Goal: Task Accomplishment & Management: Complete application form

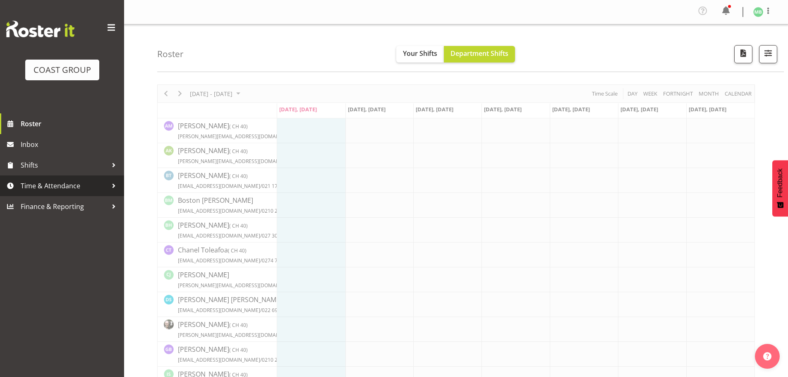
click at [79, 184] on span "Time & Attendance" at bounding box center [64, 185] width 87 height 12
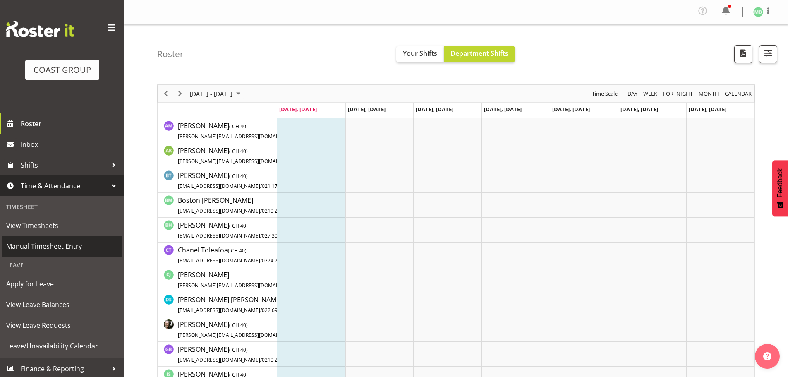
click at [57, 244] on span "Manual Timesheet Entry" at bounding box center [62, 246] width 112 height 12
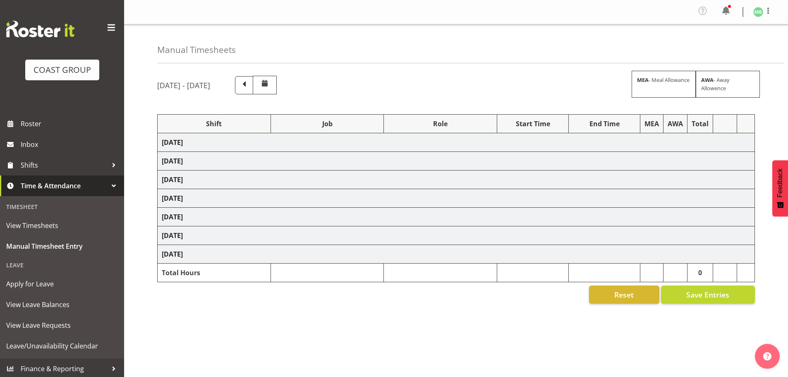
select select "16481"
select select "9464"
select select "16481"
select select "9464"
select select "16481"
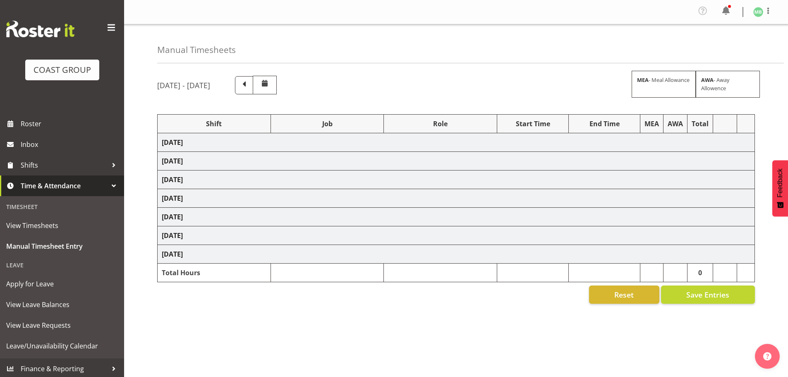
select select "9464"
select select "16481"
select select "9464"
select select "16481"
select select "9464"
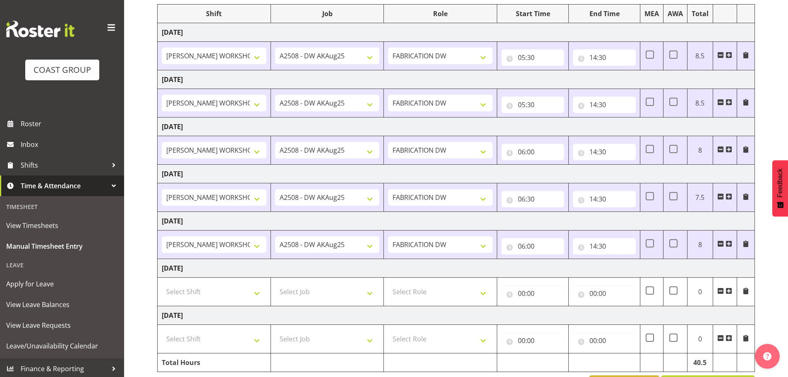
scroll to position [139, 0]
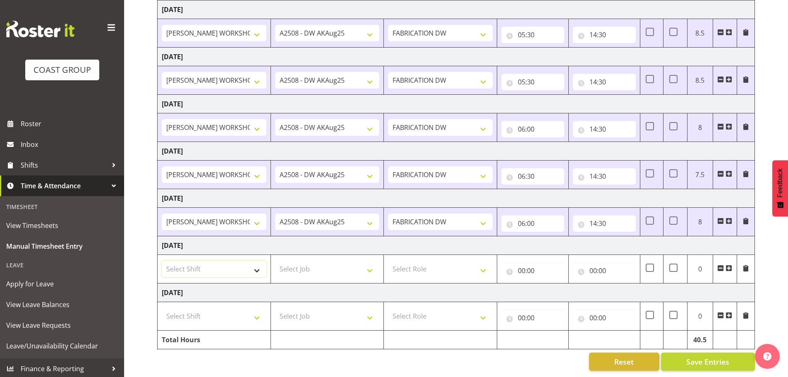
click at [212, 261] on select "Select Shift AKL SIGN ADMIN1 (LEAVE ALONE, DONT MAKE INACTIVE) DW ACCOUNT MANAG…" at bounding box center [214, 269] width 105 height 17
select select "16481"
click at [162, 261] on select "Select Shift AKL SIGN ADMIN1 (LEAVE ALONE, DONT MAKE INACTIVE) DW ACCOUNT MANAG…" at bounding box center [214, 269] width 105 height 17
click at [300, 261] on select "Select Job 1 Carlton Events 1 [PERSON_NAME][GEOGRAPHIC_DATA] 1 [PERSON_NAME][GE…" at bounding box center [327, 269] width 105 height 17
select select "9465"
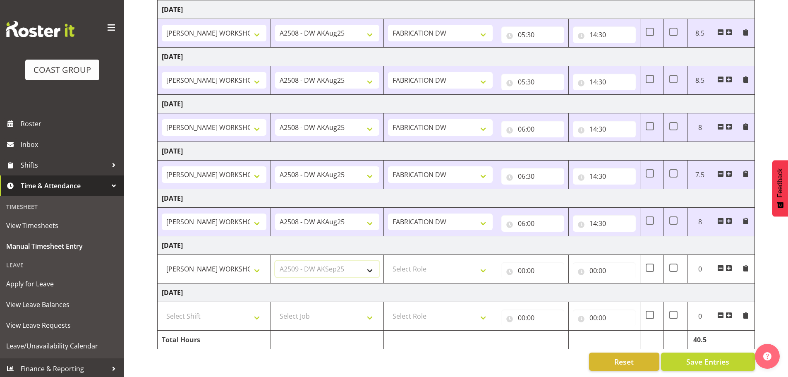
click at [275, 261] on select "Select Job 1 Carlton Events 1 [PERSON_NAME][GEOGRAPHIC_DATA] 1 [PERSON_NAME][GE…" at bounding box center [327, 269] width 105 height 17
click at [423, 261] on select "Select Role FABRICATION DW" at bounding box center [440, 269] width 105 height 17
select select "543"
click at [388, 261] on select "Select Role FABRICATION DW" at bounding box center [440, 269] width 105 height 17
click at [522, 263] on input "00:00" at bounding box center [532, 270] width 63 height 17
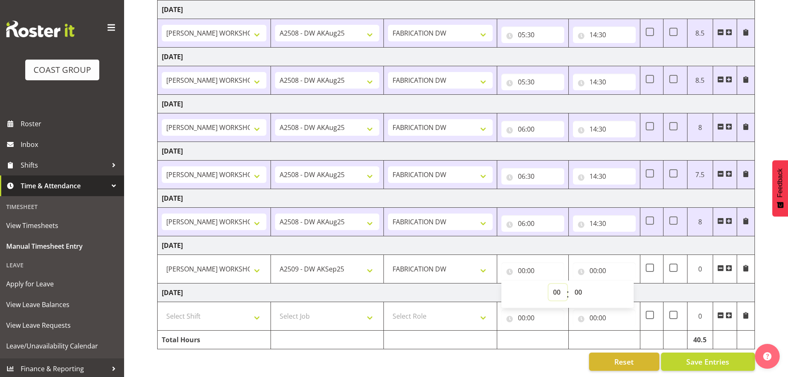
click at [556, 285] on select "00 01 02 03 04 05 06 07 08 09 10 11 12 13 14 15 16 17 18 19 20 21 22 23" at bounding box center [557, 292] width 19 height 17
select select "5"
click at [548, 284] on select "00 01 02 03 04 05 06 07 08 09 10 11 12 13 14 15 16 17 18 19 20 21 22 23" at bounding box center [557, 292] width 19 height 17
type input "05:00"
drag, startPoint x: 580, startPoint y: 287, endPoint x: 581, endPoint y: 282, distance: 5.0
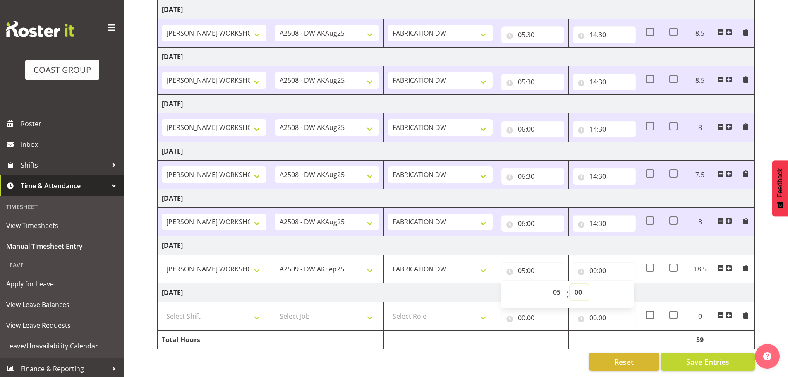
click at [580, 285] on select "00 01 02 03 04 05 06 07 08 09 10 11 12 13 14 15 16 17 18 19 20 21 22 23 24 25 2…" at bounding box center [579, 292] width 19 height 17
select select "30"
click at [570, 284] on select "00 01 02 03 04 05 06 07 08 09 10 11 12 13 14 15 16 17 18 19 20 21 22 23 24 25 2…" at bounding box center [579, 292] width 19 height 17
type input "05:30"
click at [592, 263] on input "00:00" at bounding box center [604, 270] width 63 height 17
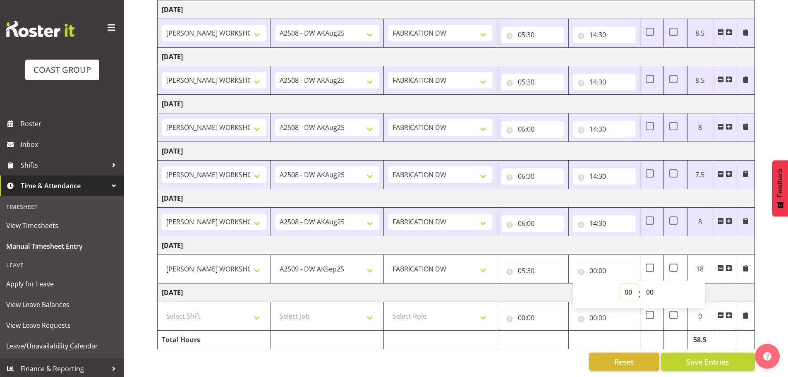
click at [629, 284] on select "00 01 02 03 04 05 06 07 08 09 10 11 12 13 14 15 16 17 18 19 20 21 22 23" at bounding box center [629, 292] width 19 height 17
select select "14"
click at [620, 284] on select "00 01 02 03 04 05 06 07 08 09 10 11 12 13 14 15 16 17 18 19 20 21 22 23" at bounding box center [629, 292] width 19 height 17
type input "14:00"
click at [651, 284] on select "00 01 02 03 04 05 06 07 08 09 10 11 12 13 14 15 16 17 18 19 20 21 22 23 24 25 2…" at bounding box center [650, 292] width 19 height 17
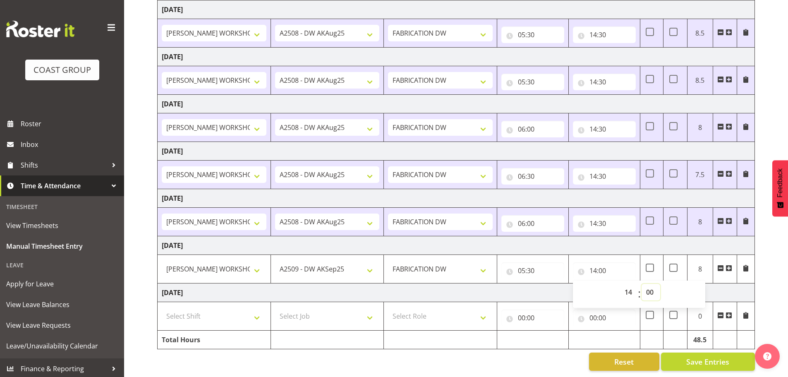
select select "30"
click at [641, 284] on select "00 01 02 03 04 05 06 07 08 09 10 11 12 13 14 15 16 17 18 19 20 21 22 23 24 25 2…" at bounding box center [650, 292] width 19 height 17
type input "14:30"
click at [777, 257] on div "[DATE] - [DATE] MEA - Meal Allowance AWA - Away Allowence Shift Job Role Start …" at bounding box center [472, 157] width 631 height 440
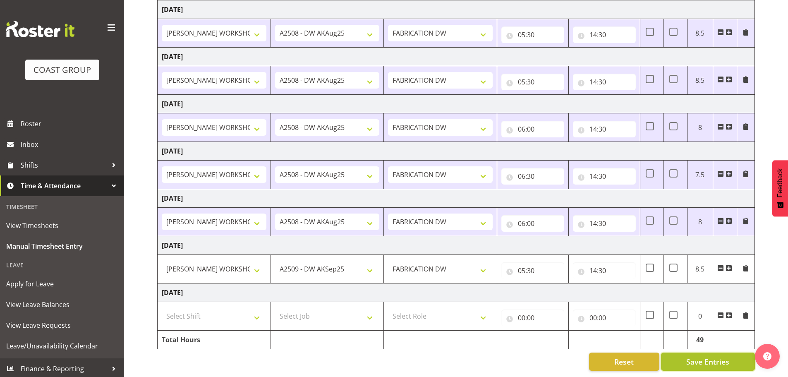
click at [721, 356] on span "Save Entries" at bounding box center [707, 361] width 43 height 11
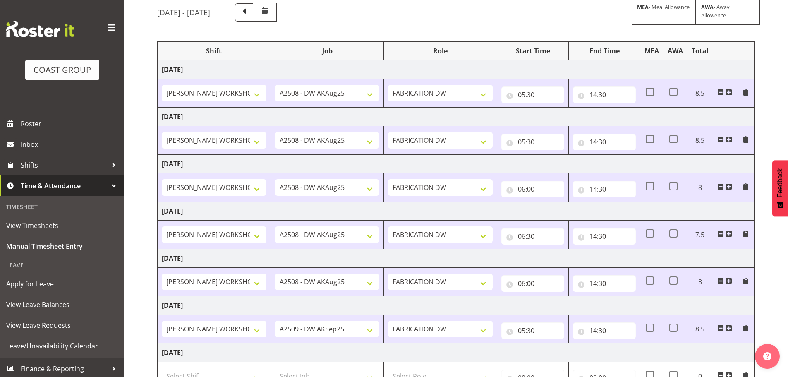
scroll to position [0, 0]
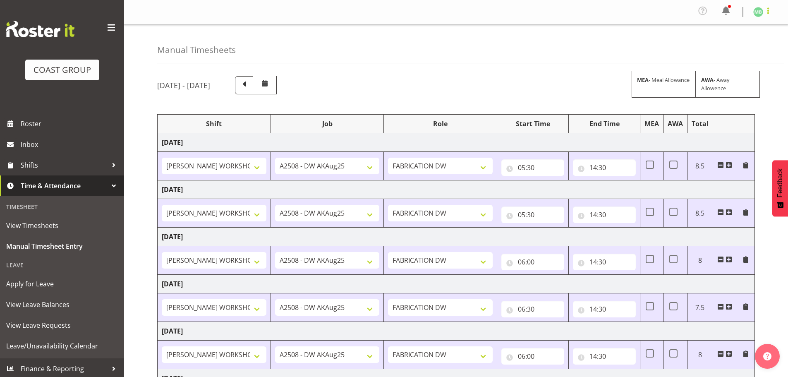
click at [768, 10] on span at bounding box center [768, 11] width 10 height 10
click at [725, 46] on link "Log Out" at bounding box center [733, 45] width 79 height 15
